Goal: Navigation & Orientation: Find specific page/section

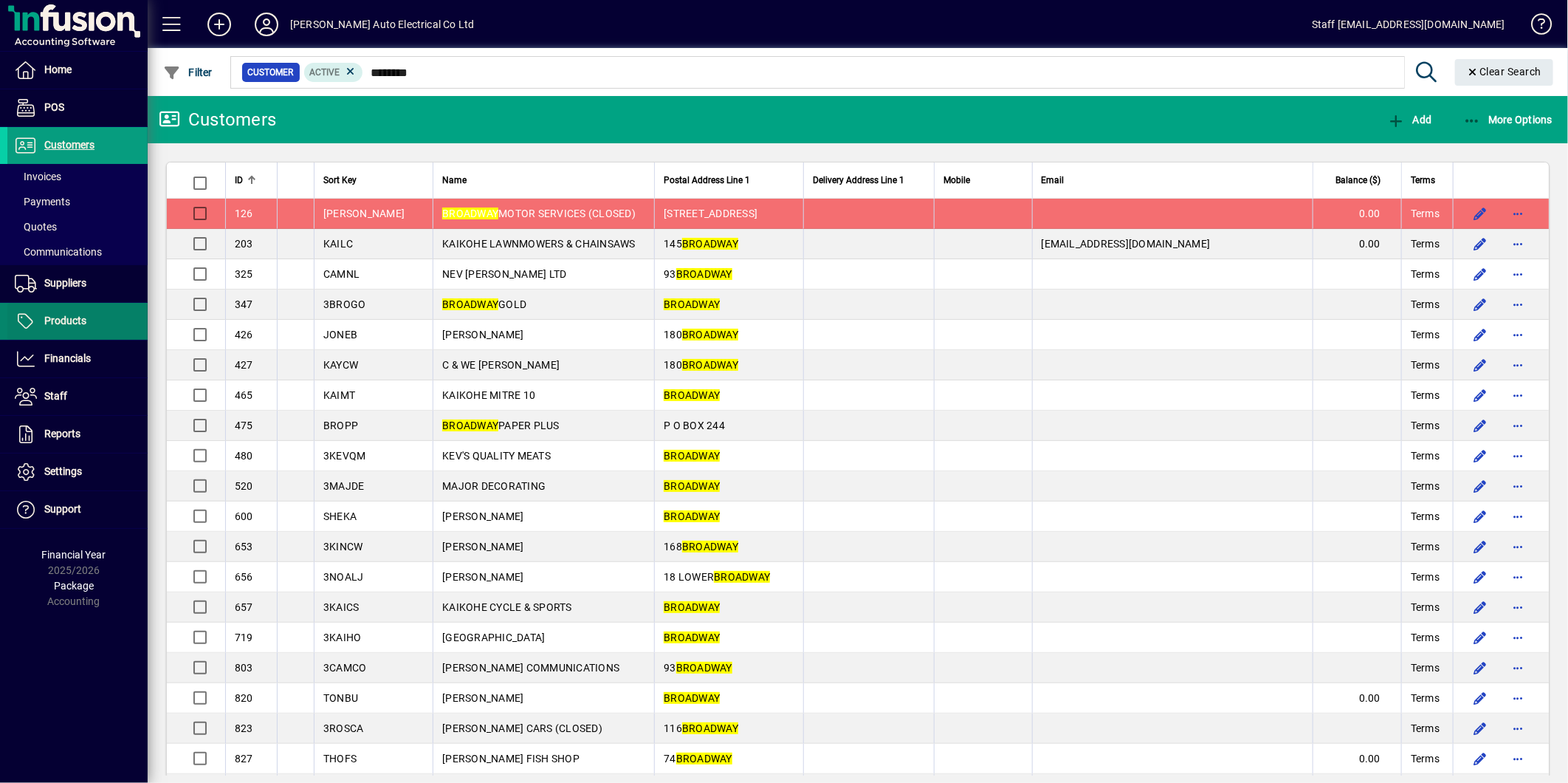
click at [57, 326] on span "Products" at bounding box center [47, 321] width 79 height 18
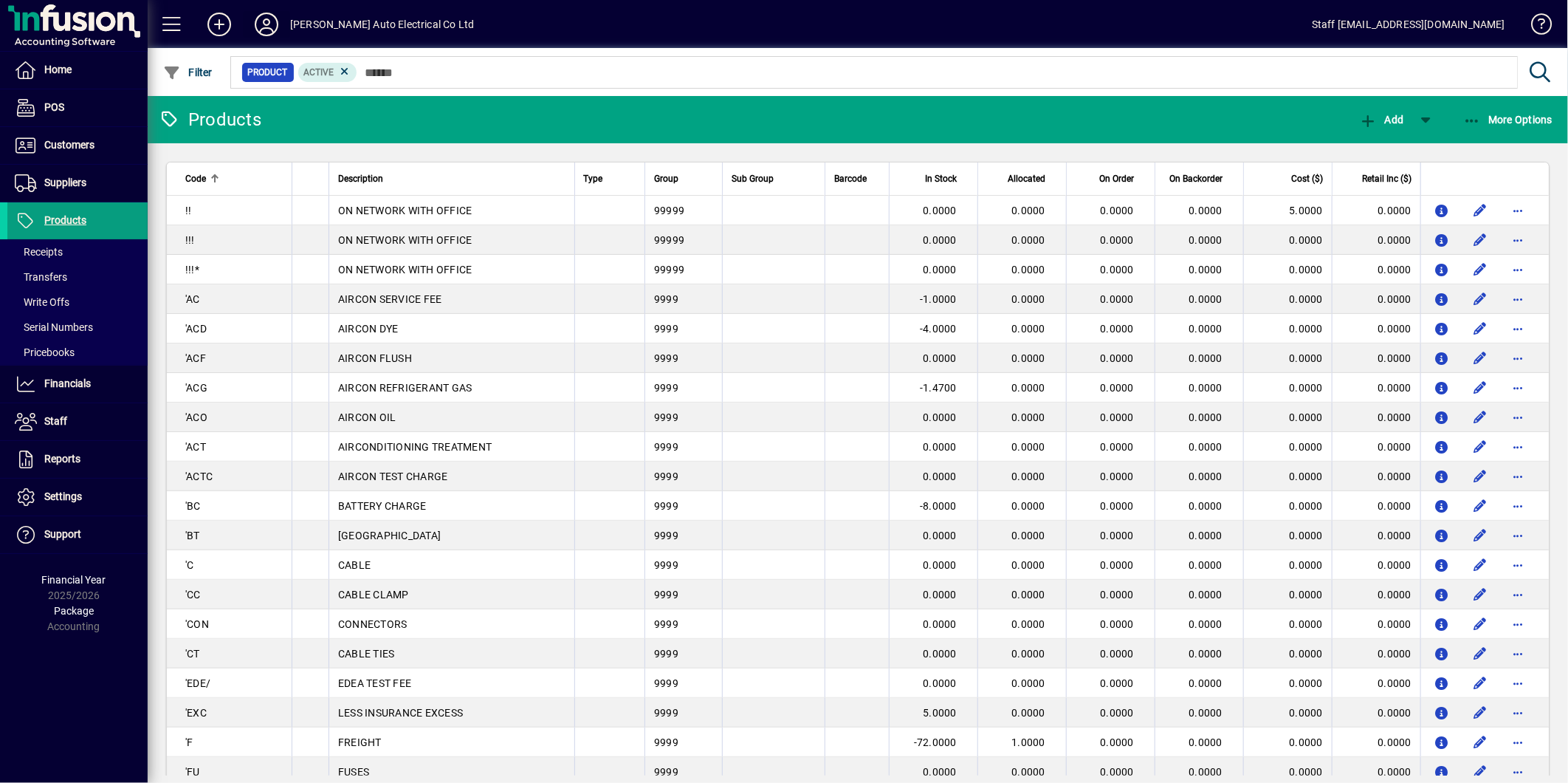
click at [262, 11] on button at bounding box center [267, 24] width 47 height 26
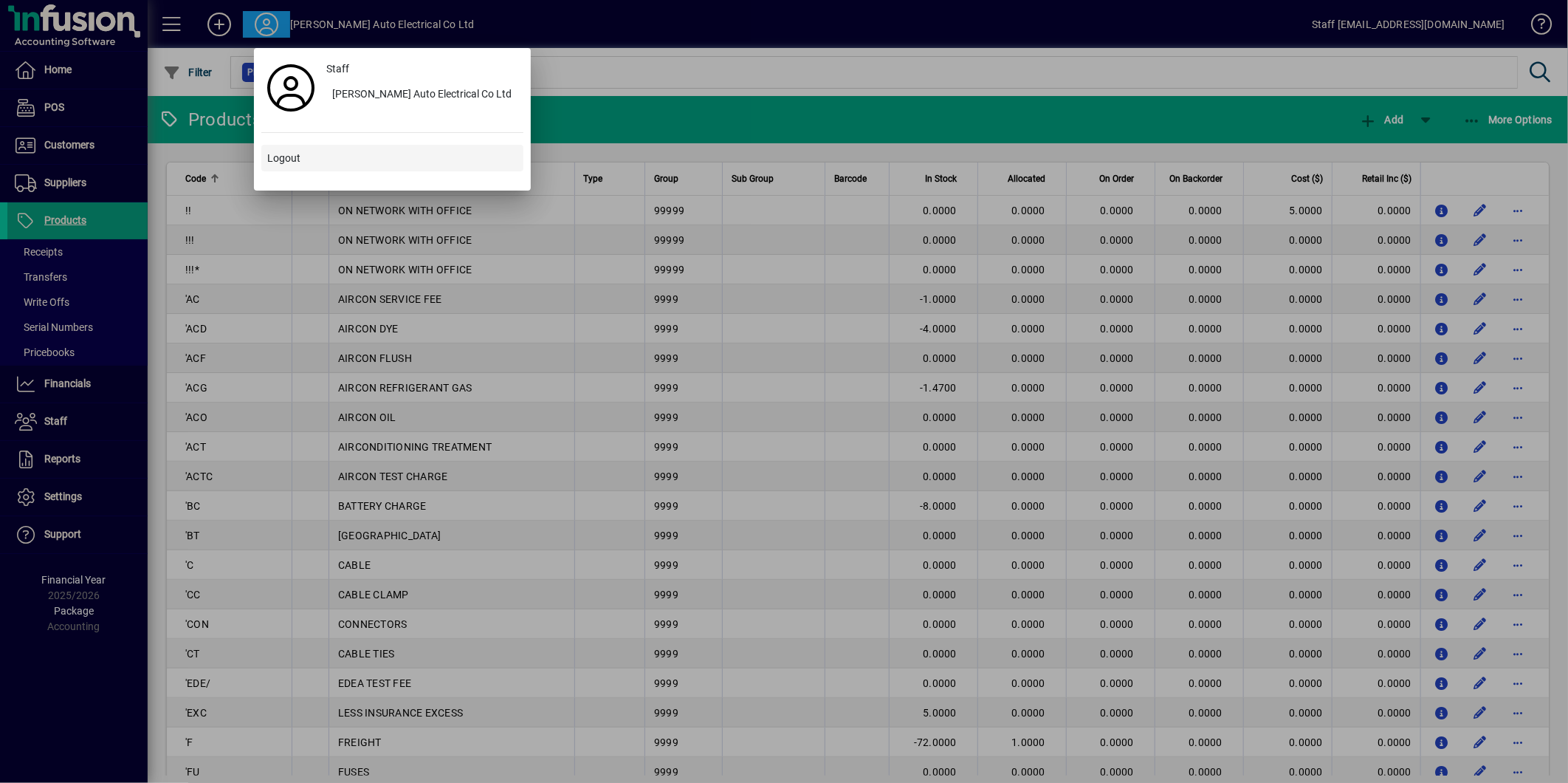
click at [292, 160] on span "Logout" at bounding box center [284, 158] width 33 height 15
